Goal: Share content: Share content

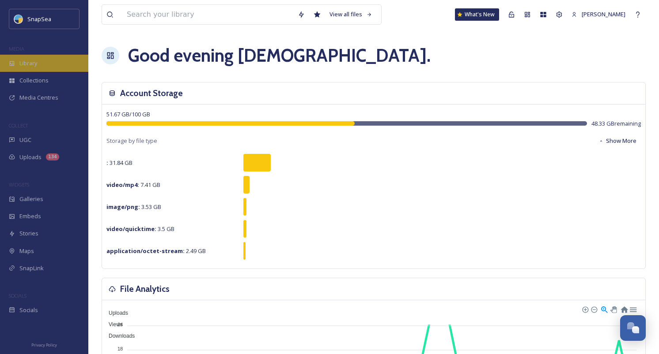
click at [46, 66] on div "Library" at bounding box center [44, 63] width 88 height 17
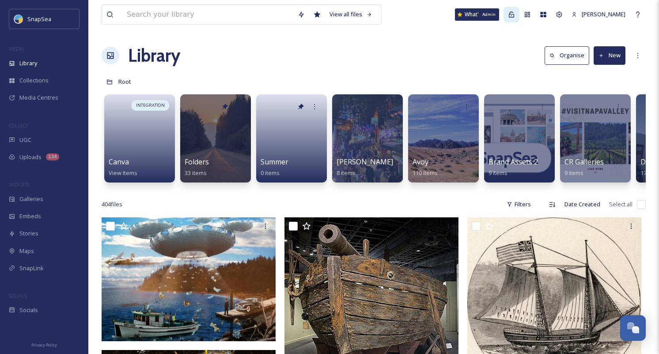
click at [511, 17] on icon at bounding box center [511, 14] width 7 height 7
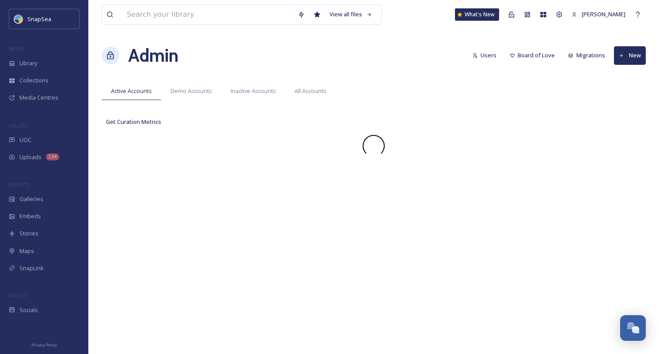
click at [382, 37] on div "View all files What's New [PERSON_NAME] Admin Users Board of Love Migrations Ne…" at bounding box center [373, 177] width 570 height 354
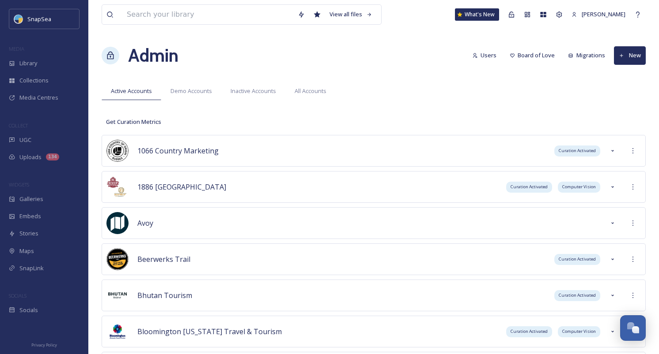
scroll to position [4607, 0]
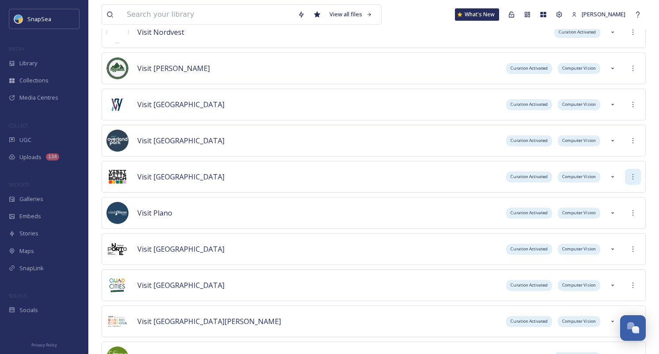
click at [632, 181] on div at bounding box center [633, 177] width 16 height 16
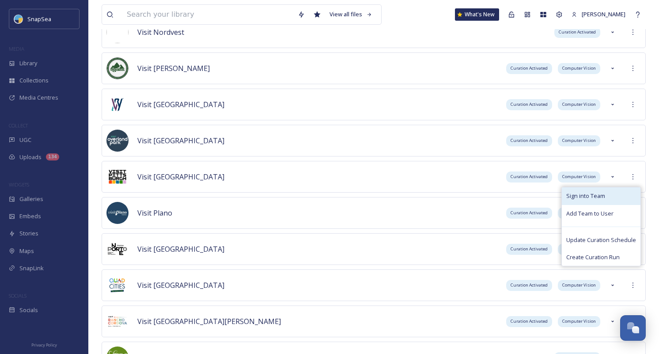
click at [626, 191] on div "Sign into Team" at bounding box center [600, 196] width 79 height 17
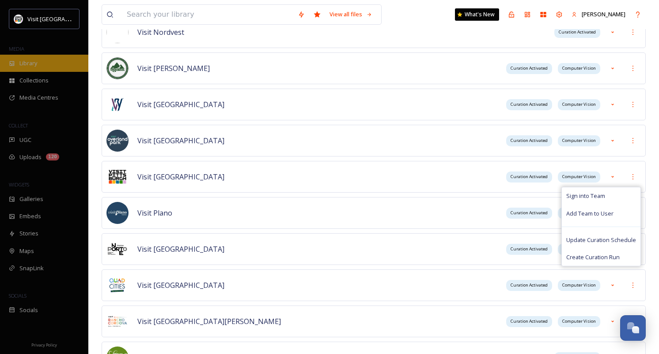
click at [23, 64] on span "Library" at bounding box center [28, 63] width 18 height 8
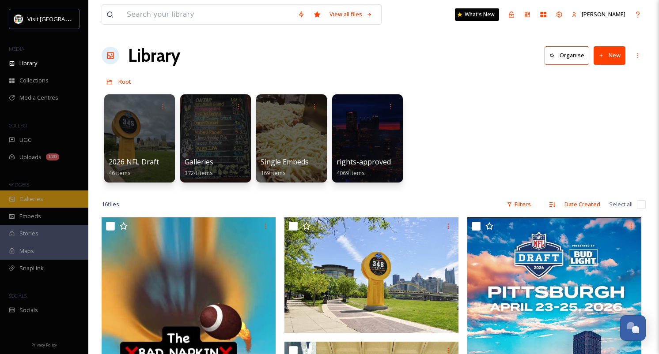
click at [61, 195] on div "Galleries" at bounding box center [44, 199] width 88 height 17
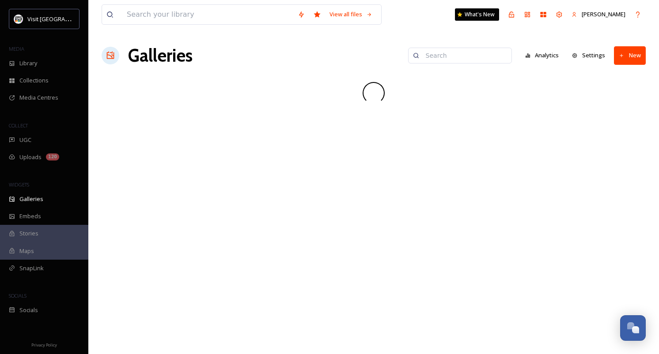
click at [456, 51] on input at bounding box center [464, 56] width 86 height 18
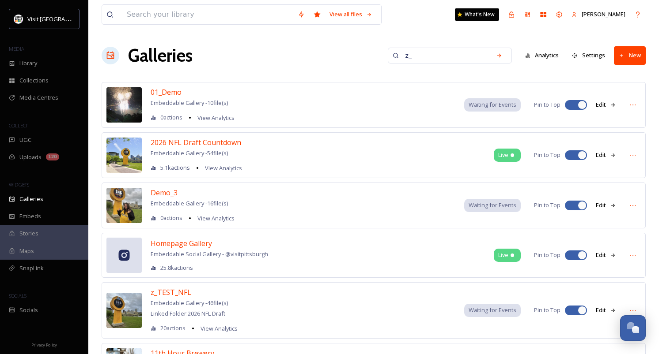
type input "z_"
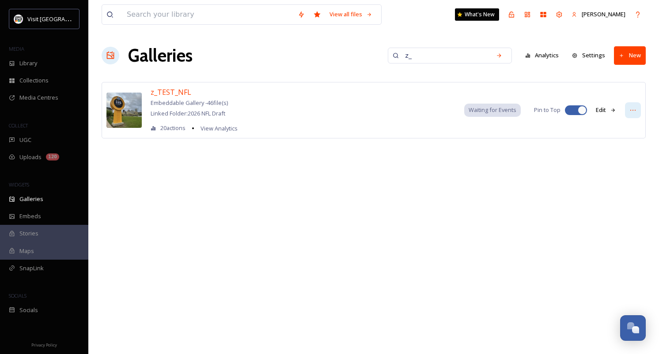
click at [631, 109] on icon at bounding box center [632, 110] width 7 height 7
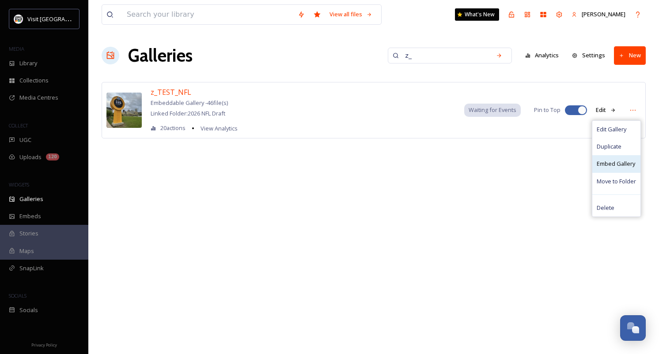
click at [617, 165] on span "Embed Gallery" at bounding box center [615, 164] width 38 height 8
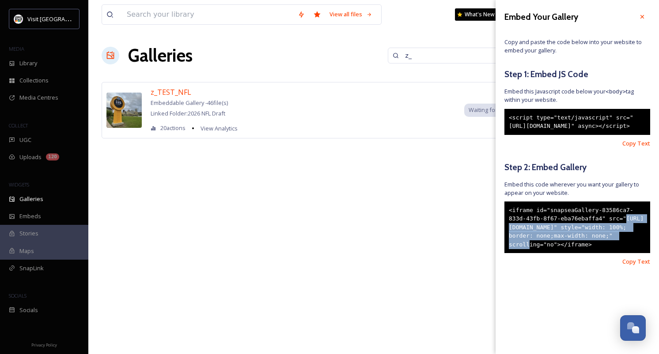
drag, startPoint x: 526, startPoint y: 244, endPoint x: 539, endPoint y: 259, distance: 20.0
click at [539, 254] on div "<iframe id="snapseaGallery-83586ca7-833d-43fb-8f67-eba76ebaffa4" src="[URL][DOM…" at bounding box center [577, 228] width 146 height 52
copy div "[URL][DOMAIN_NAME]"
